Goal: Task Accomplishment & Management: Use online tool/utility

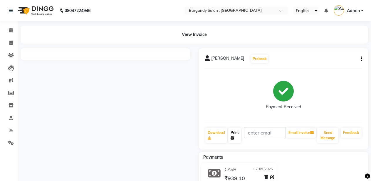
click at [233, 136] on icon at bounding box center [233, 138] width 4 height 4
click at [233, 134] on link "Print" at bounding box center [234, 134] width 13 height 15
click at [234, 132] on link "Print" at bounding box center [234, 134] width 13 height 15
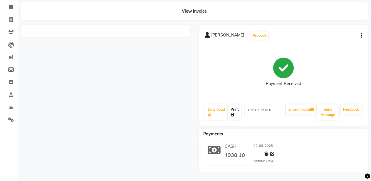
scroll to position [23, 0]
click at [233, 108] on link "Print" at bounding box center [234, 111] width 13 height 15
click at [233, 110] on link "Print" at bounding box center [234, 111] width 13 height 15
